Goal: Navigation & Orientation: Find specific page/section

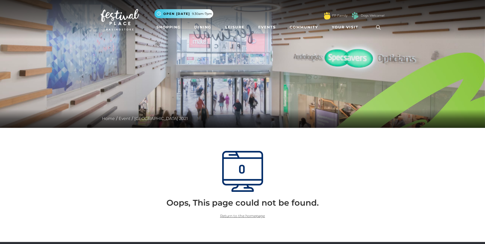
click at [121, 21] on img at bounding box center [120, 19] width 38 height 21
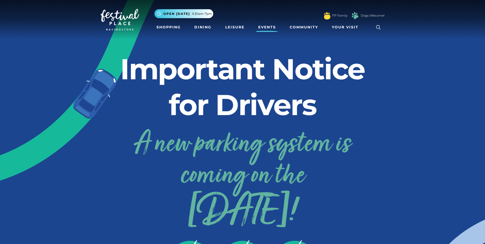
click at [270, 30] on link "Events" at bounding box center [267, 26] width 22 height 9
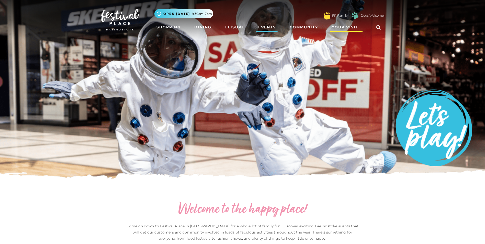
click at [338, 30] on span "Your Visit" at bounding box center [345, 27] width 27 height 5
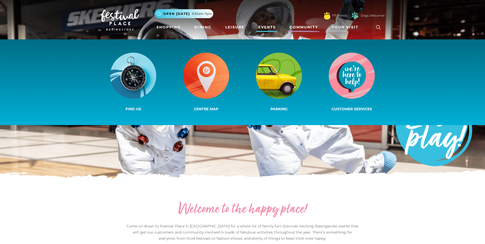
click at [300, 28] on link "Community" at bounding box center [304, 26] width 32 height 9
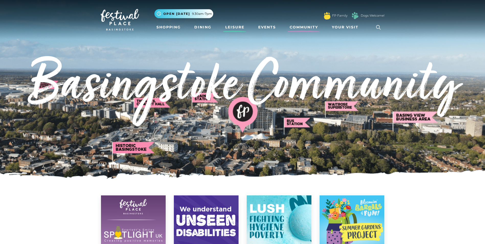
click at [233, 25] on link "Leisure" at bounding box center [234, 26] width 23 height 9
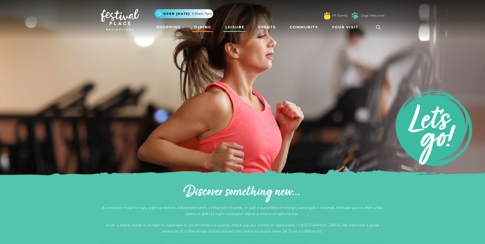
click at [207, 26] on link "Dining" at bounding box center [202, 26] width 21 height 9
click at [166, 25] on link "Shopping" at bounding box center [168, 26] width 28 height 9
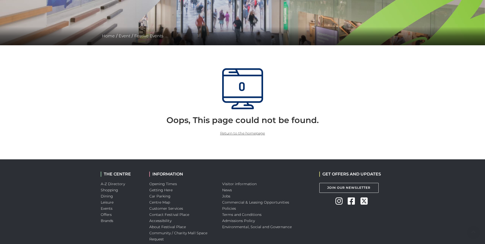
scroll to position [102, 0]
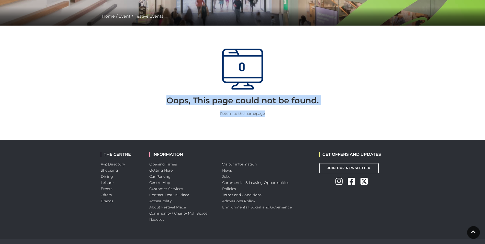
drag, startPoint x: 166, startPoint y: 99, endPoint x: 332, endPoint y: 106, distance: 166.1
click at [332, 106] on div "Oops, This page could not be found. Return to the homepage" at bounding box center [243, 106] width 284 height 21
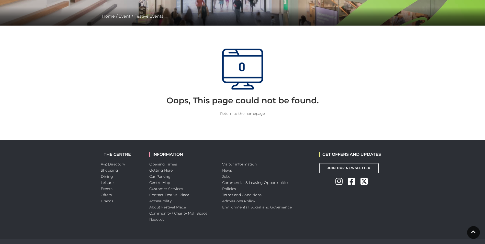
drag, startPoint x: 332, startPoint y: 106, endPoint x: 345, endPoint y: 144, distance: 40.2
click at [345, 144] on div "GET OFFERS AND UPDATES Join Our Newsletter Instagram Facebook Twitter" at bounding box center [351, 189] width 73 height 99
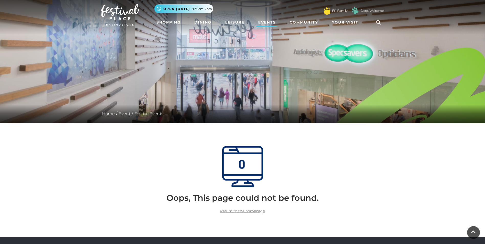
scroll to position [0, 0]
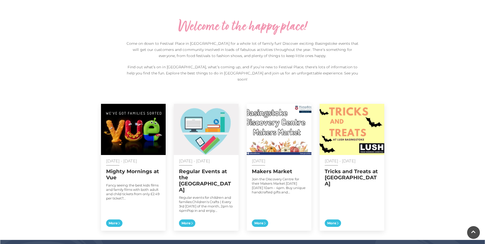
scroll to position [230, 0]
